Goal: Complete application form: Complete application form

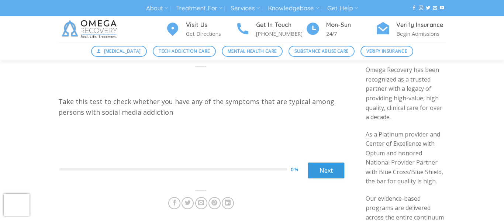
scroll to position [35, 0]
click at [141, 105] on p "Take this test to check whether you have any of the symptoms that are typical a…" at bounding box center [200, 106] width 285 height 21
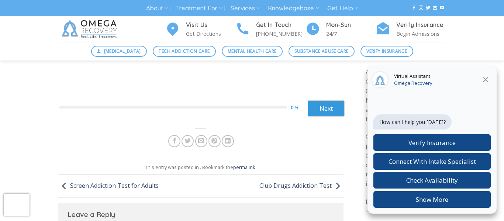
scroll to position [95, 0]
click at [486, 77] on icon at bounding box center [485, 79] width 9 height 9
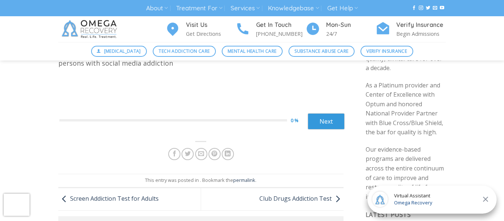
scroll to position [37, 0]
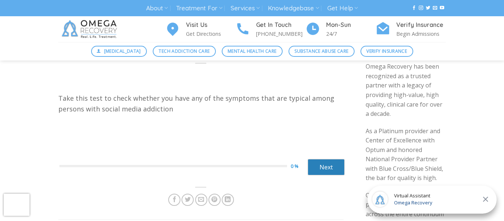
click at [325, 172] on link "Next" at bounding box center [326, 167] width 37 height 16
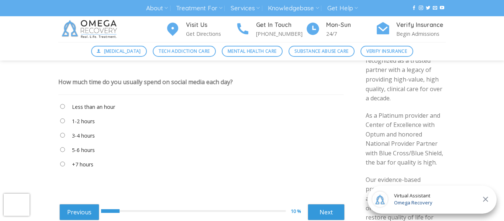
scroll to position [52, 0]
click at [88, 120] on label "1-2 hours" at bounding box center [83, 122] width 23 height 8
click at [78, 135] on label "3-4 hours" at bounding box center [83, 136] width 23 height 8
click at [326, 209] on link "Next" at bounding box center [326, 212] width 37 height 16
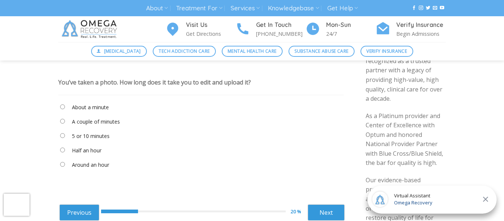
click at [91, 106] on label "About a minute" at bounding box center [90, 107] width 37 height 8
click at [325, 208] on link "Next" at bounding box center [326, 212] width 37 height 16
click at [103, 148] on label "When I’m eating" at bounding box center [91, 150] width 38 height 8
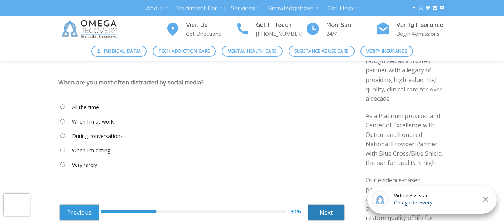
click at [329, 207] on link "Next" at bounding box center [326, 212] width 37 height 16
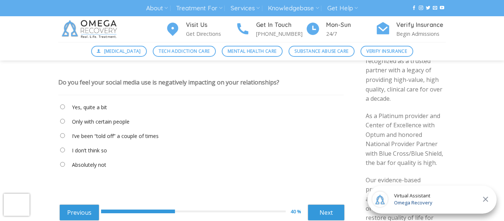
click at [84, 169] on label "Absolutely not" at bounding box center [89, 165] width 34 height 8
click at [332, 214] on link "Next" at bounding box center [326, 212] width 37 height 16
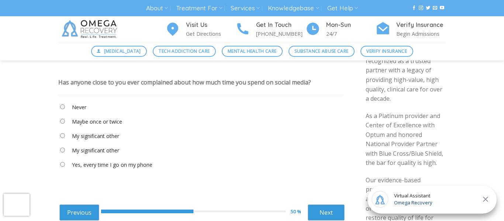
click at [83, 119] on label "Maybe once or twice" at bounding box center [97, 122] width 50 height 8
click at [322, 212] on link "Next" at bounding box center [326, 212] width 37 height 16
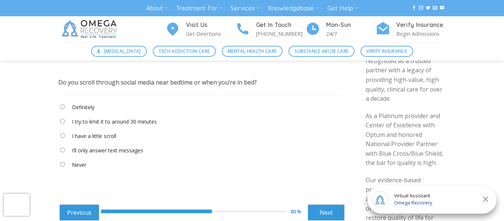
click at [90, 108] on label "Definitely" at bounding box center [83, 107] width 22 height 8
click at [323, 207] on link "Next" at bounding box center [326, 212] width 37 height 16
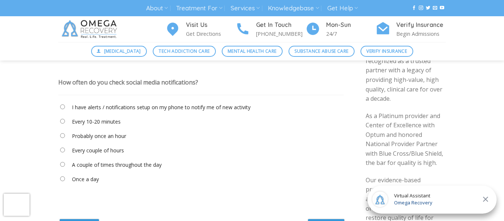
click at [117, 110] on label "I have alerts / notifications setup on my phone to notify me of new activity" at bounding box center [161, 107] width 179 height 8
click at [118, 122] on label "Every 10-20 minutes" at bounding box center [96, 122] width 49 height 8
click at [119, 138] on label "Probably once an hour" at bounding box center [99, 136] width 54 height 8
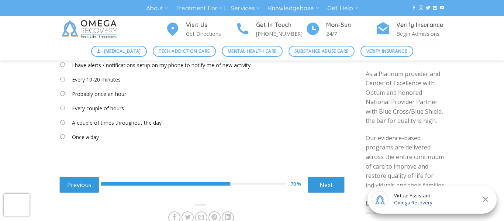
scroll to position [99, 0]
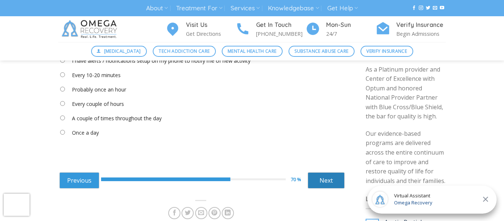
click at [324, 180] on link "Next" at bounding box center [326, 180] width 37 height 16
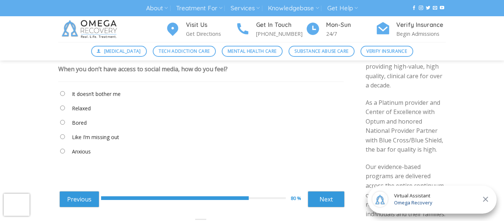
scroll to position [66, 0]
click at [83, 94] on label "It doesn’t bother me" at bounding box center [96, 94] width 49 height 8
click at [321, 195] on link "Next" at bounding box center [326, 199] width 37 height 16
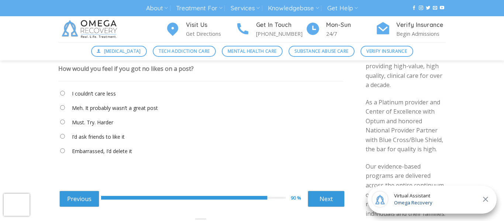
click at [108, 95] on label "I couldn’t care less" at bounding box center [94, 94] width 44 height 8
click at [337, 197] on link "Next" at bounding box center [326, 199] width 37 height 16
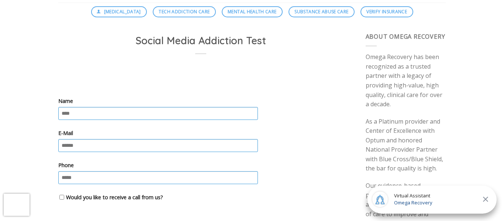
scroll to position [0, 0]
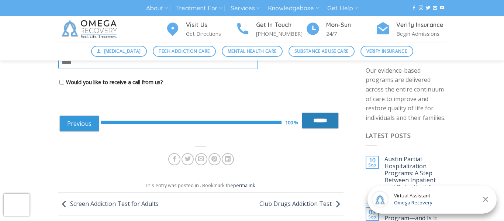
click at [320, 116] on input "******" at bounding box center [320, 120] width 37 height 16
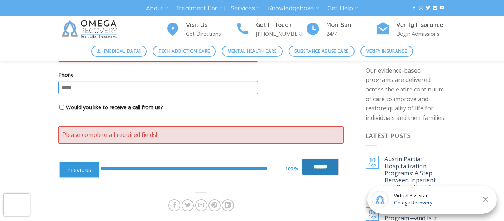
scroll to position [187, 0]
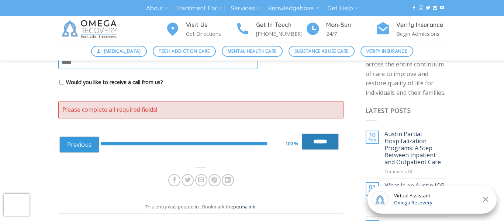
click at [325, 149] on input "******" at bounding box center [320, 142] width 37 height 16
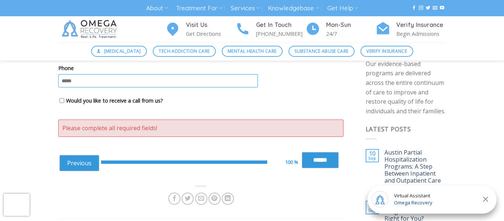
scroll to position [166, 0]
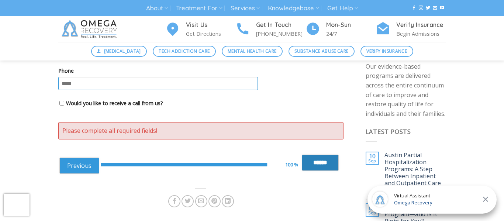
click at [318, 155] on input "******" at bounding box center [320, 163] width 37 height 16
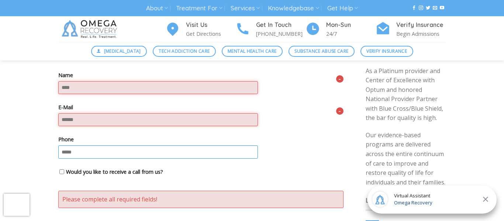
scroll to position [97, 0]
click at [139, 92] on input "Name" at bounding box center [158, 88] width 200 height 13
type input "***"
type input "**********"
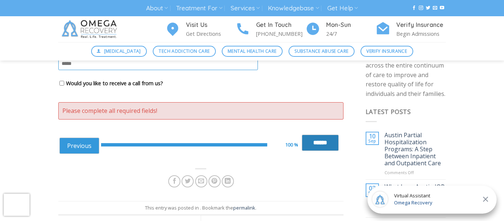
click at [308, 148] on input "******" at bounding box center [320, 143] width 37 height 16
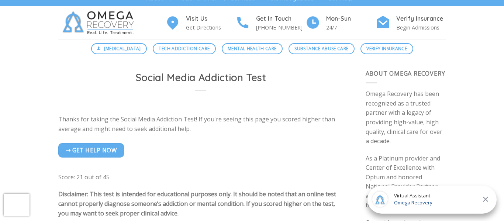
scroll to position [0, 0]
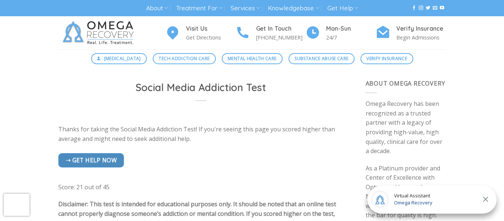
click at [97, 157] on span "➝ Get help now" at bounding box center [91, 160] width 51 height 9
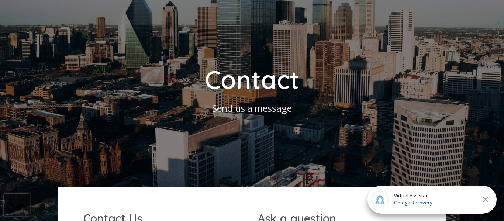
scroll to position [99, 0]
